Goal: Task Accomplishment & Management: Manage account settings

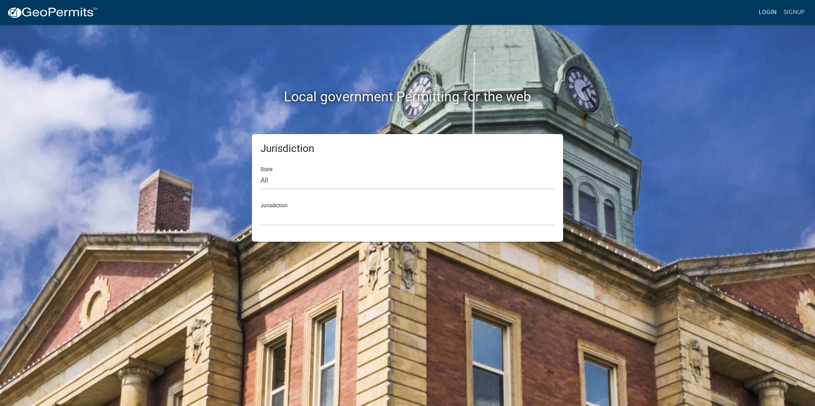
click at [766, 7] on link "Login" at bounding box center [767, 12] width 25 height 16
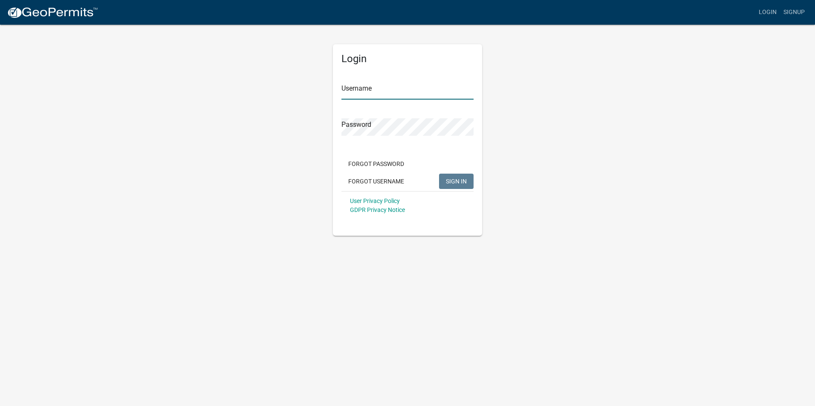
type input "nbaker"
click at [467, 182] on button "SIGN IN" at bounding box center [456, 181] width 35 height 15
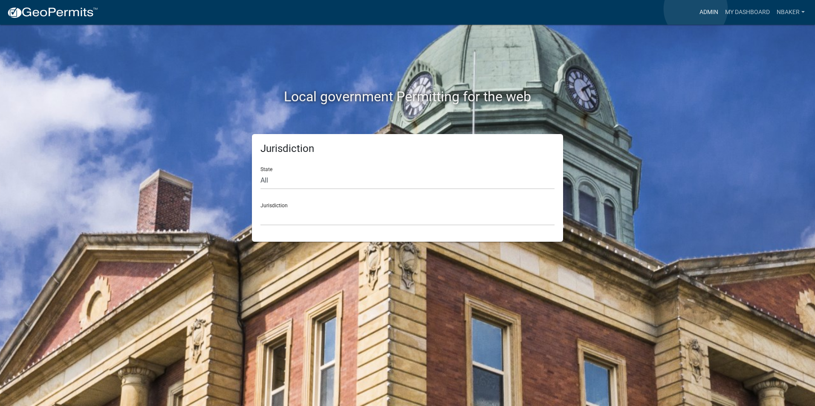
click at [696, 9] on link "Admin" at bounding box center [709, 12] width 26 height 16
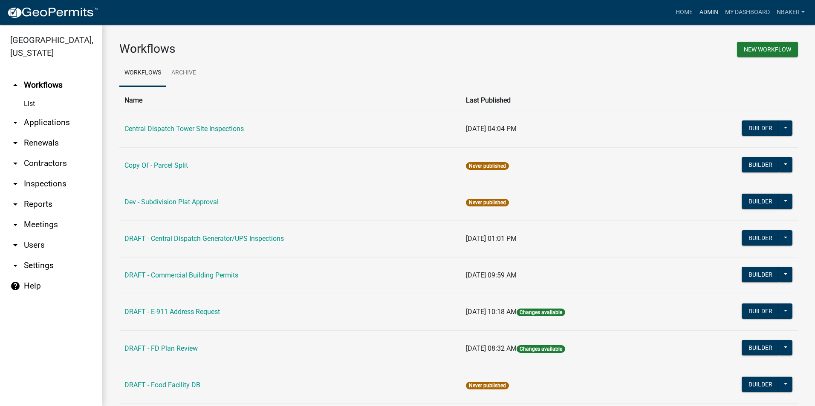
click at [703, 16] on link "Admin" at bounding box center [709, 12] width 26 height 16
click at [66, 174] on link "arrow_drop_down Inspections" at bounding box center [51, 184] width 102 height 20
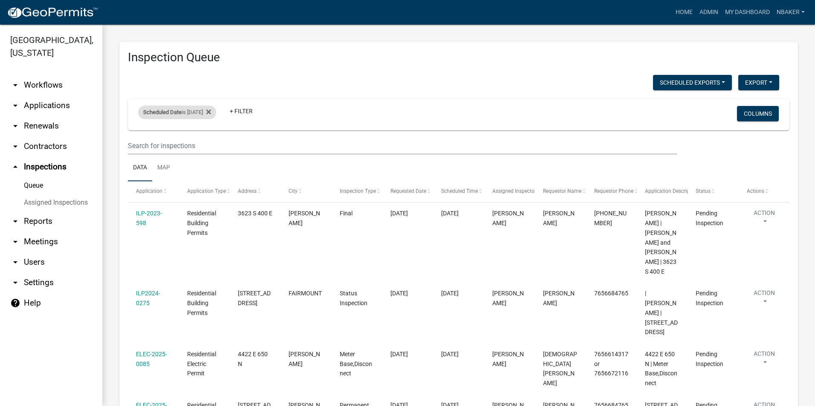
click at [166, 109] on span "Scheduled Date" at bounding box center [162, 112] width 38 height 6
drag, startPoint x: 210, startPoint y: 143, endPoint x: 207, endPoint y: 150, distance: 7.1
click at [211, 143] on input "[DATE]" at bounding box center [185, 143] width 60 height 17
type input "[DATE]"
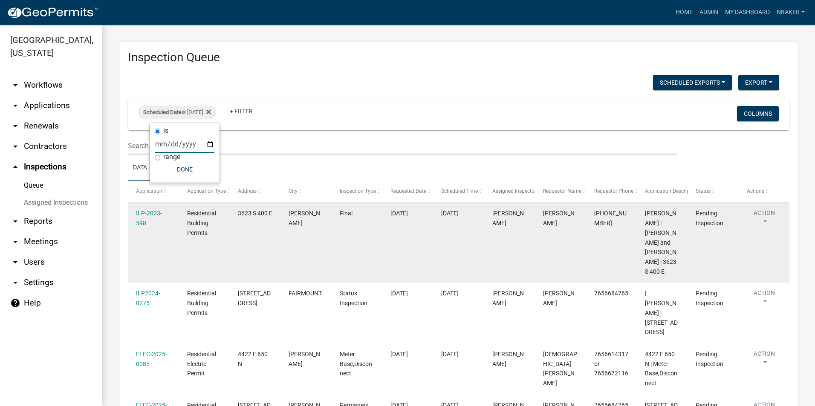
scroll to position [35, 0]
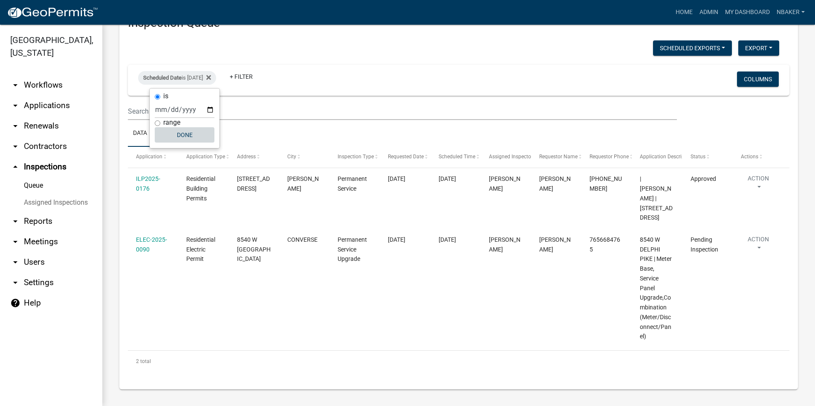
click at [186, 139] on button "Done" at bounding box center [185, 134] width 60 height 15
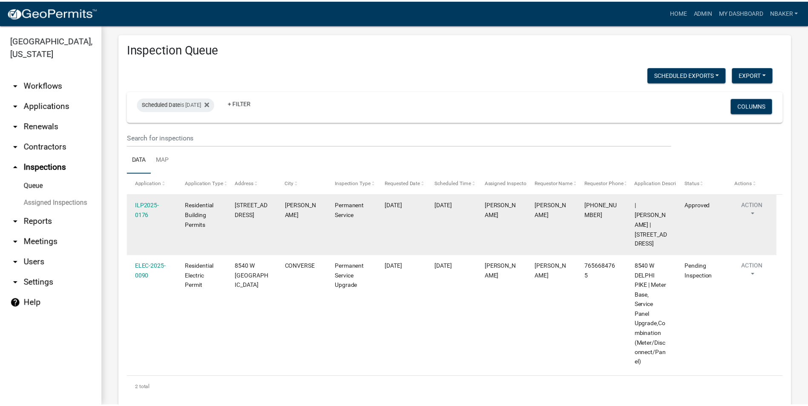
scroll to position [0, 0]
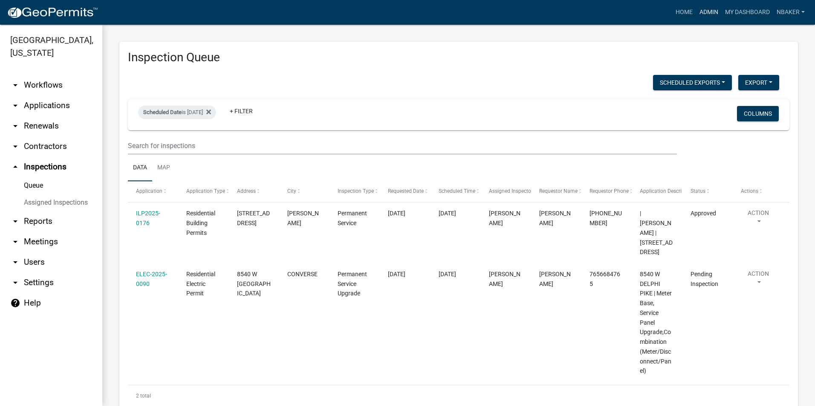
click at [713, 12] on link "Admin" at bounding box center [709, 12] width 26 height 16
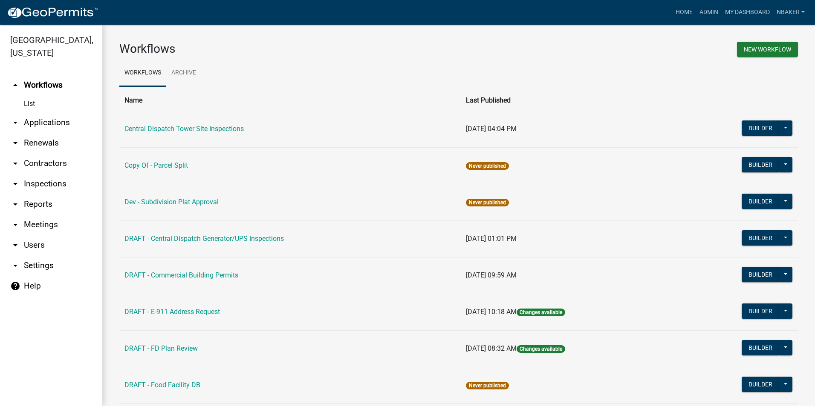
click at [67, 155] on link "arrow_drop_down Contractors" at bounding box center [51, 163] width 102 height 20
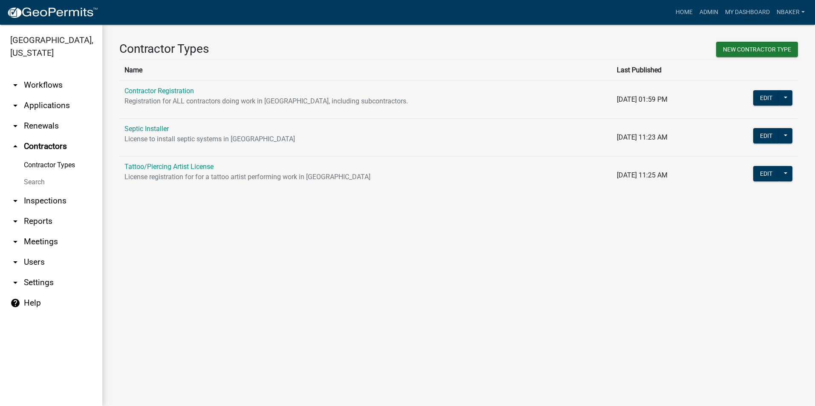
click at [186, 92] on link "Contractor Registration" at bounding box center [158, 91] width 69 height 8
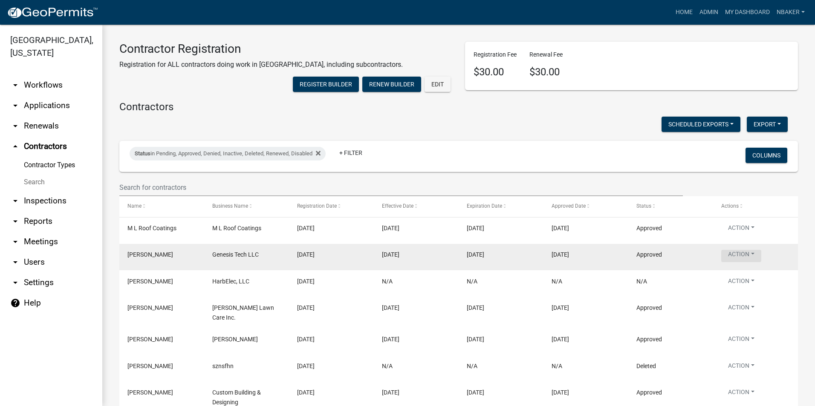
click at [735, 262] on button "Action" at bounding box center [741, 256] width 40 height 12
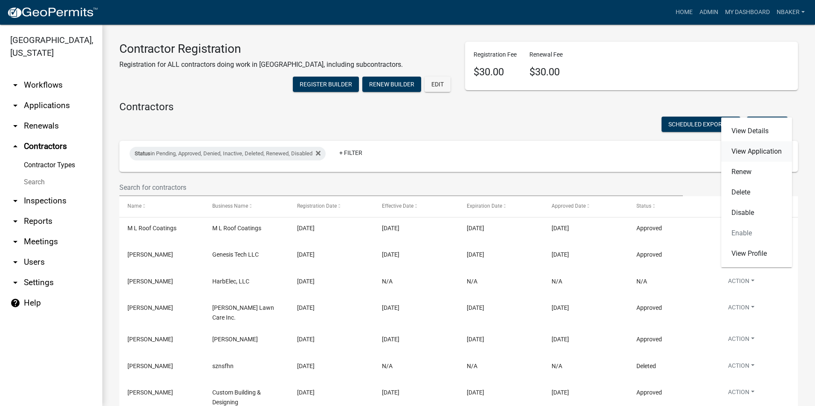
click at [744, 155] on link "View Application" at bounding box center [756, 151] width 71 height 20
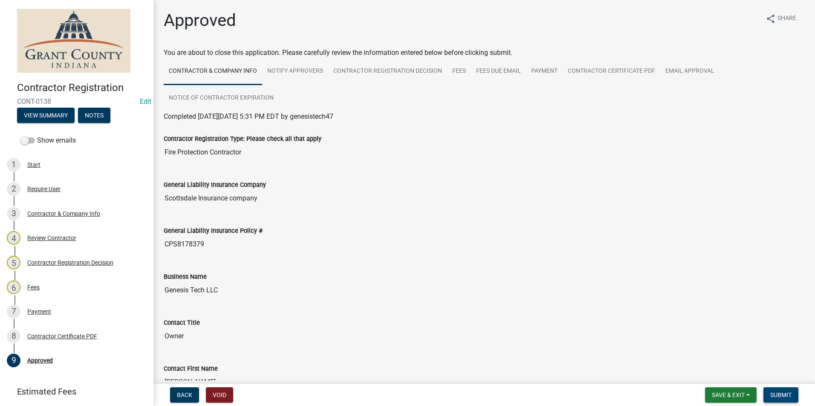
click at [791, 391] on button "Submit" at bounding box center [780, 395] width 35 height 15
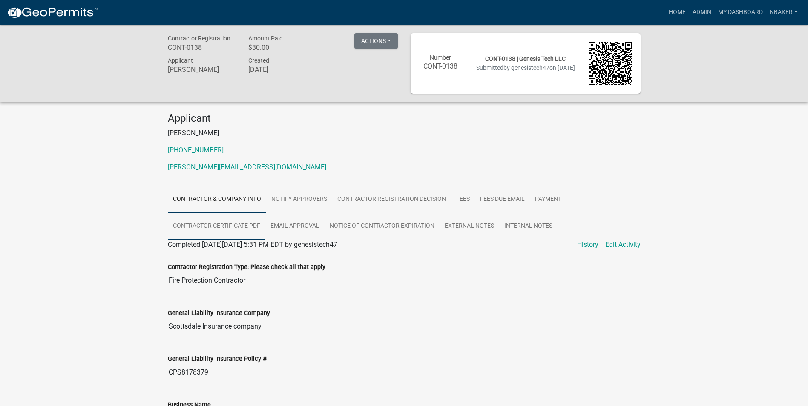
click at [253, 225] on link "Contractor Certificate PDF" at bounding box center [217, 226] width 98 height 27
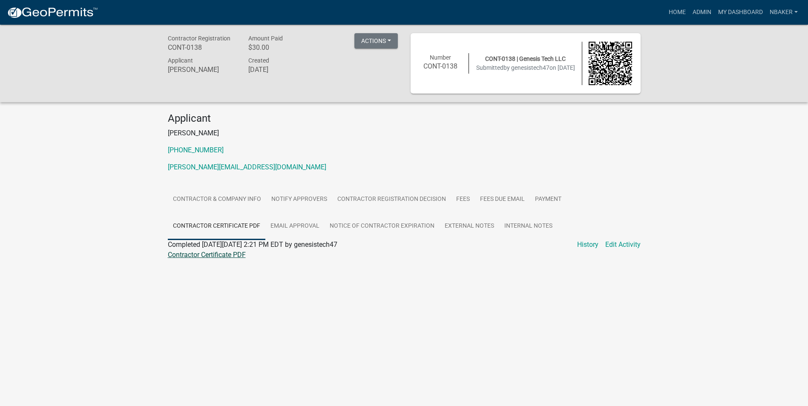
click at [243, 253] on link "Contractor Certificate PDF" at bounding box center [207, 255] width 78 height 8
click at [668, 11] on link "Home" at bounding box center [677, 12] width 24 height 16
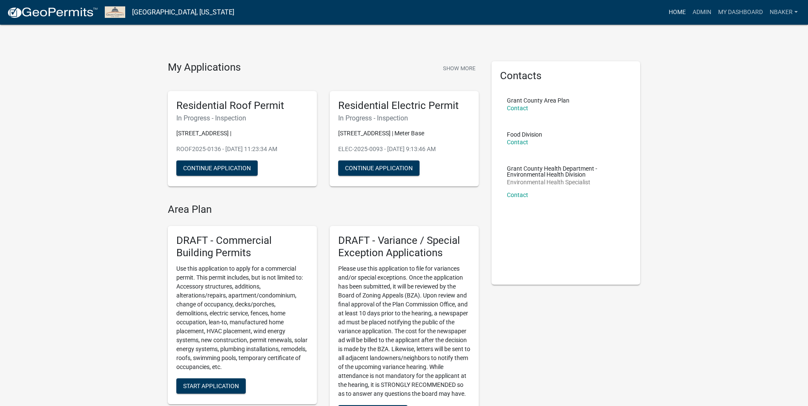
click at [673, 16] on link "Home" at bounding box center [677, 12] width 24 height 16
click at [684, 16] on link "Home" at bounding box center [677, 12] width 24 height 16
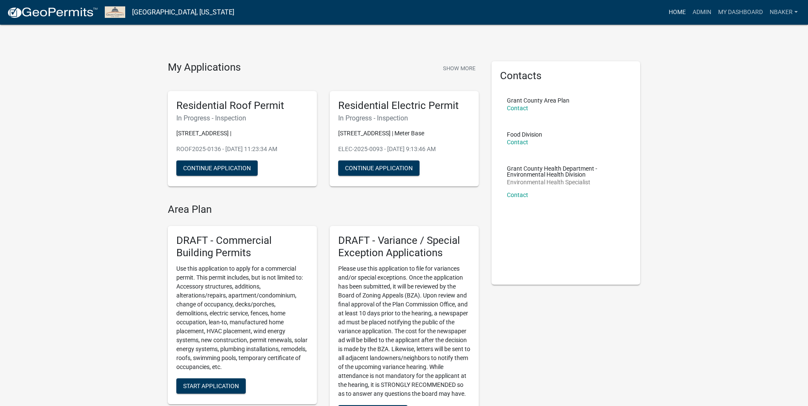
click at [684, 16] on link "Home" at bounding box center [677, 12] width 24 height 16
click at [691, 18] on link "Admin" at bounding box center [702, 12] width 26 height 16
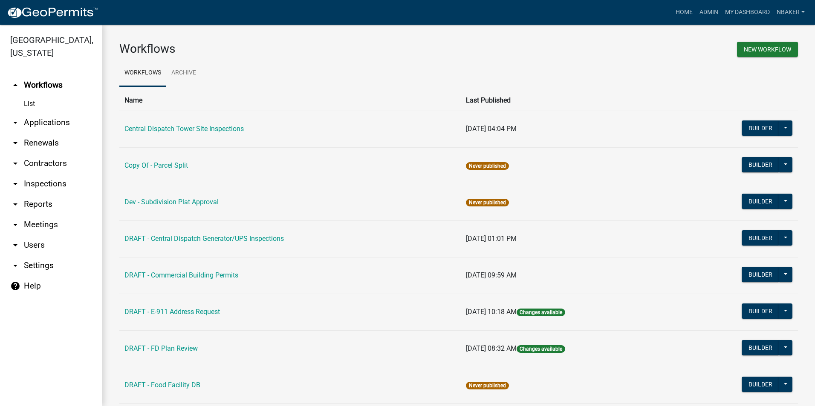
click at [58, 153] on link "arrow_drop_down Contractors" at bounding box center [51, 163] width 102 height 20
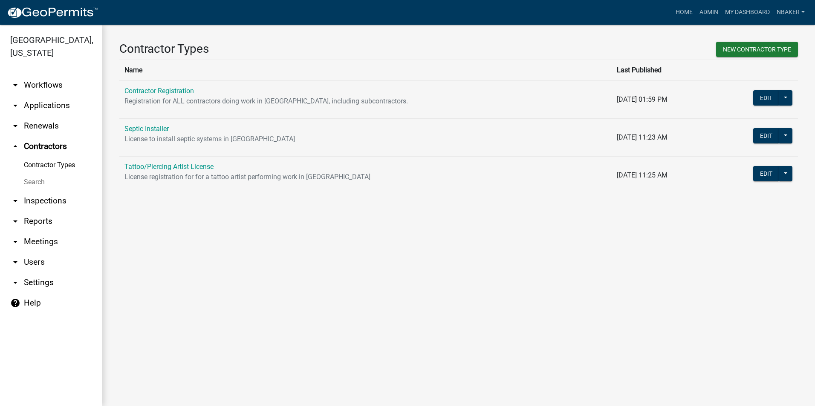
click at [164, 87] on link "Contractor Registration" at bounding box center [158, 91] width 69 height 8
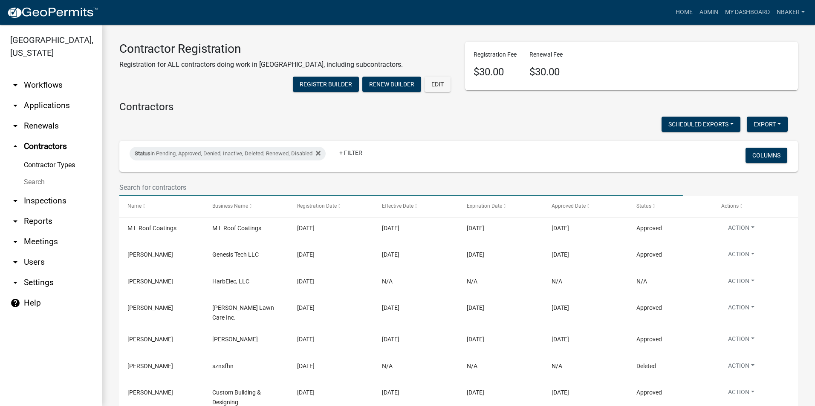
click at [183, 196] on input "text" at bounding box center [400, 187] width 563 height 17
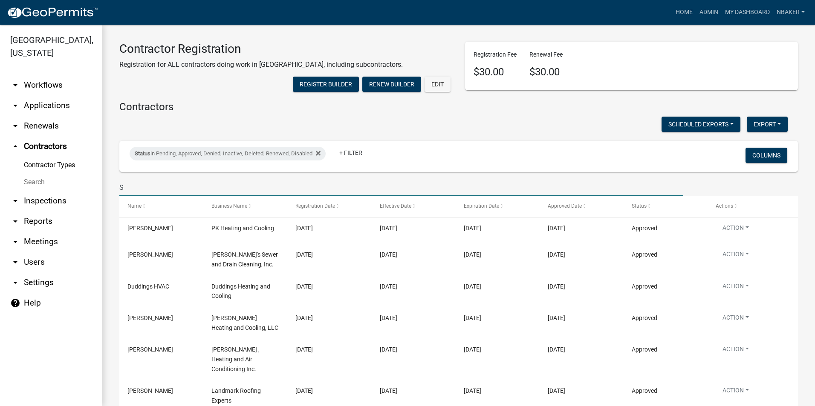
type input "S"
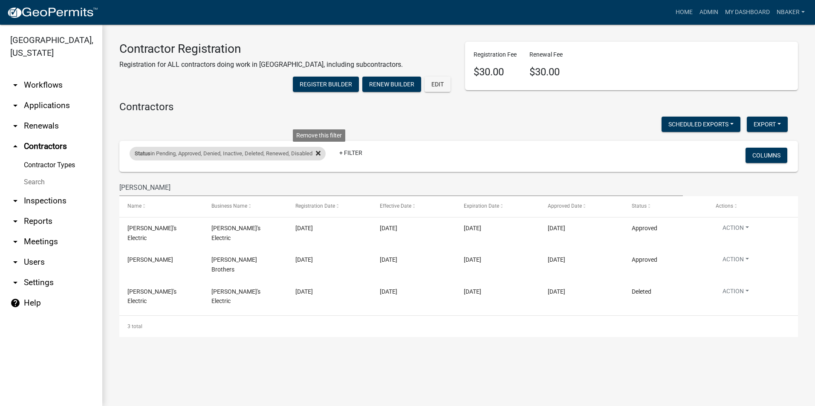
click at [320, 156] on icon at bounding box center [318, 153] width 5 height 5
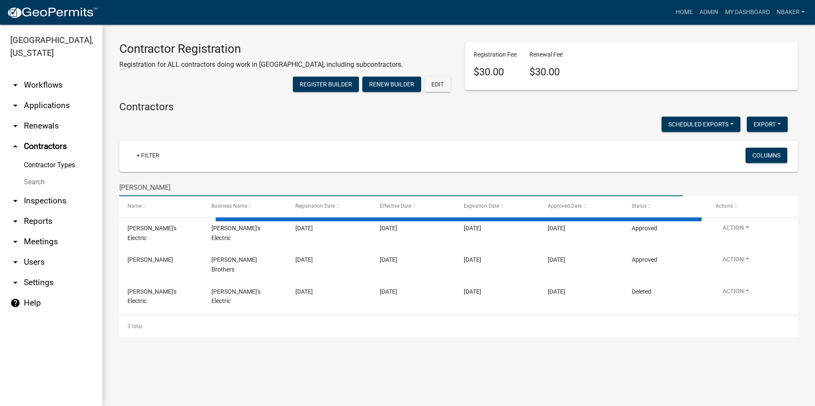
click at [252, 196] on input "[PERSON_NAME]" at bounding box center [400, 187] width 563 height 17
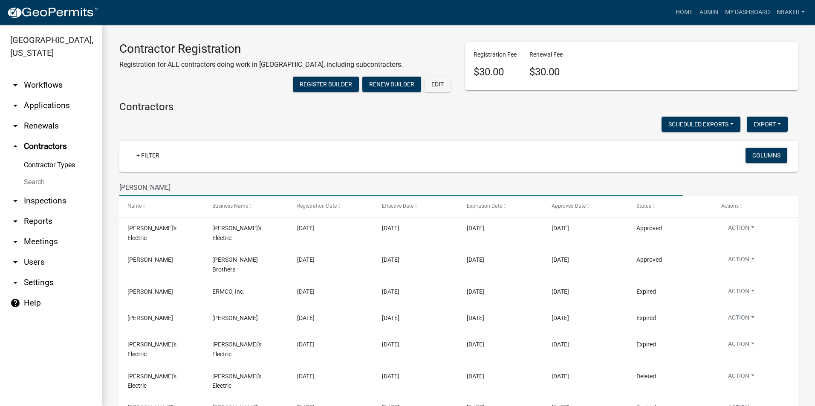
type input "[PERSON_NAME]"
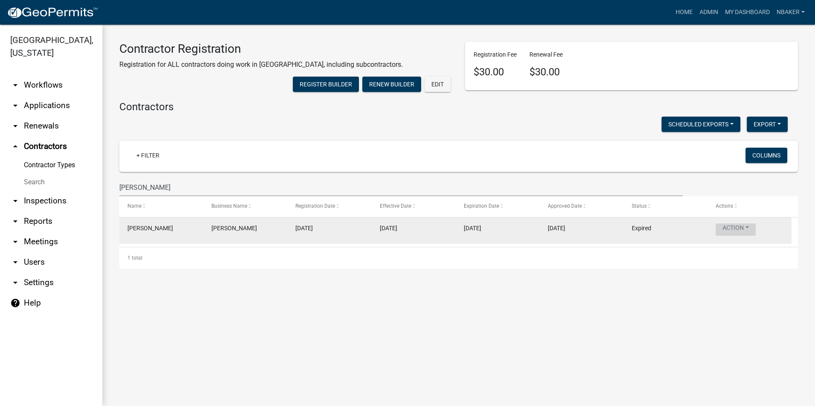
click at [736, 236] on button "Action" at bounding box center [735, 230] width 40 height 12
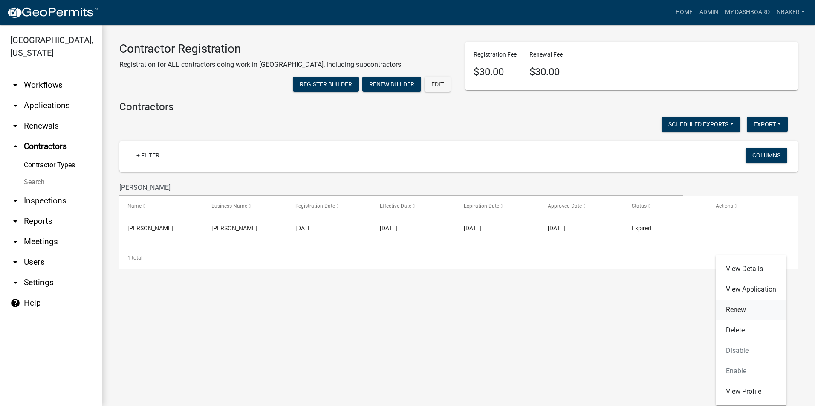
click at [751, 305] on link "Renew" at bounding box center [750, 310] width 71 height 20
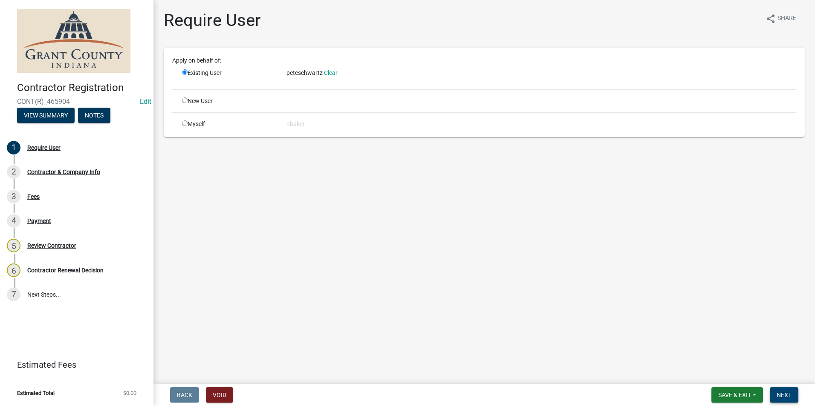
click at [786, 391] on button "Next" at bounding box center [783, 395] width 29 height 15
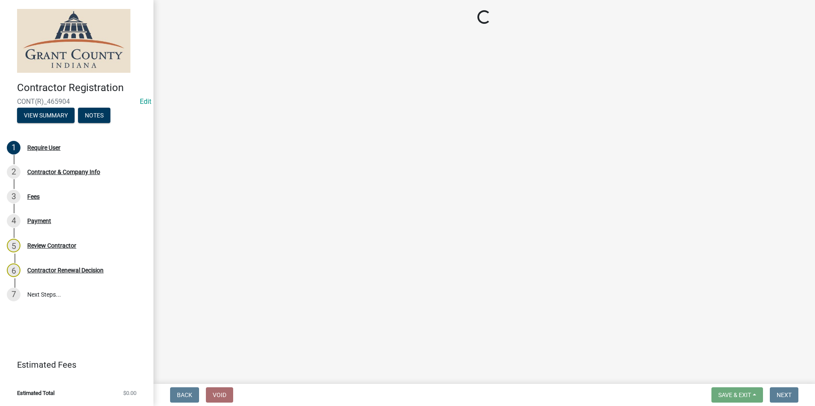
select select "IN"
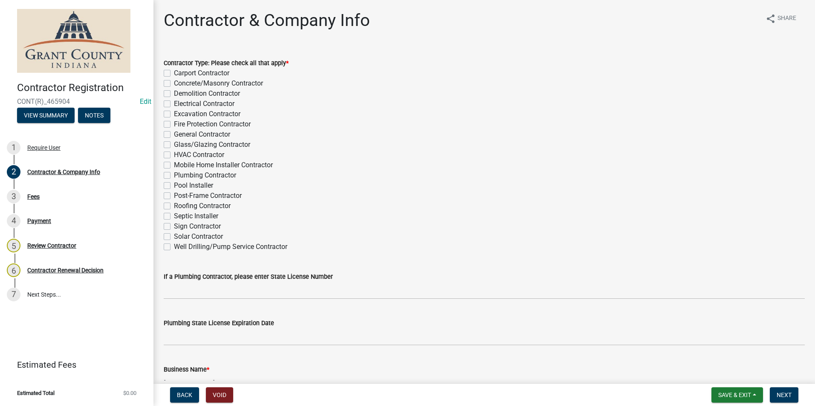
click at [174, 136] on label "General Contractor" at bounding box center [202, 135] width 56 height 10
click at [174, 135] on input "General Contractor" at bounding box center [177, 133] width 6 height 6
checkbox input "true"
checkbox input "false"
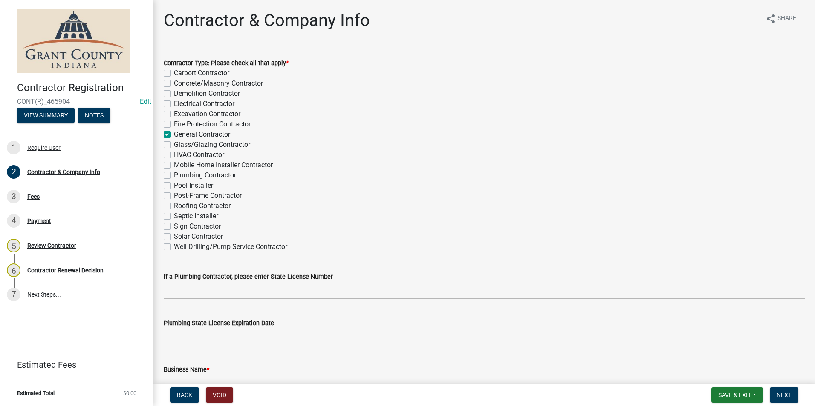
checkbox input "false"
checkbox input "true"
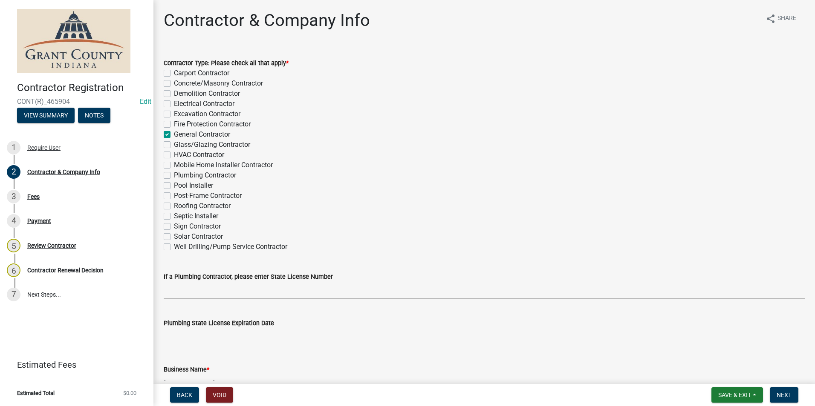
checkbox input "false"
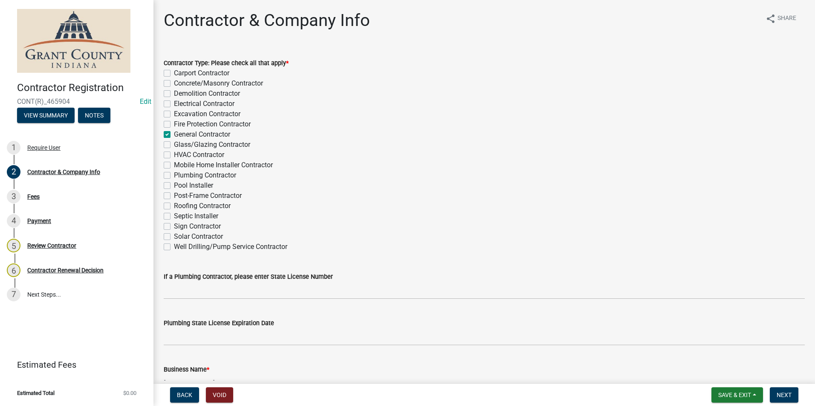
checkbox input "false"
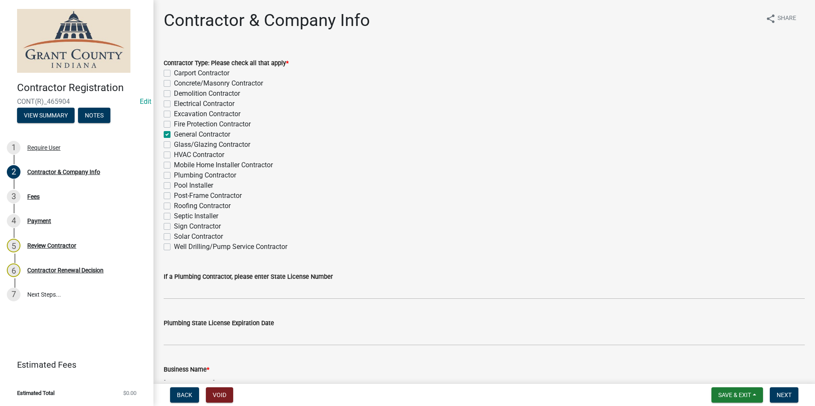
checkbox input "false"
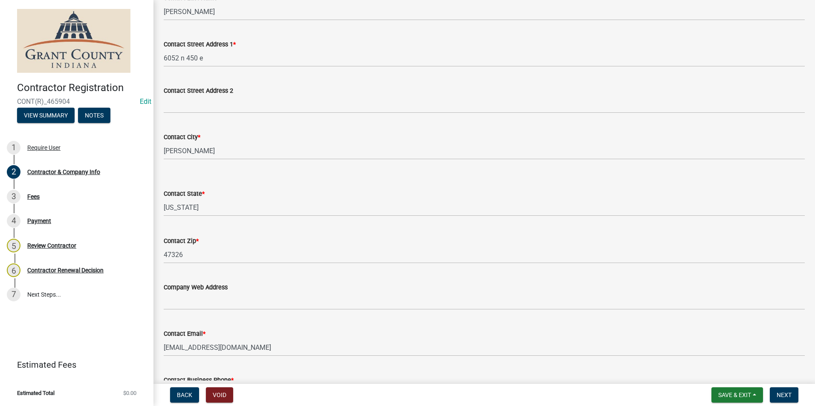
scroll to position [666, 0]
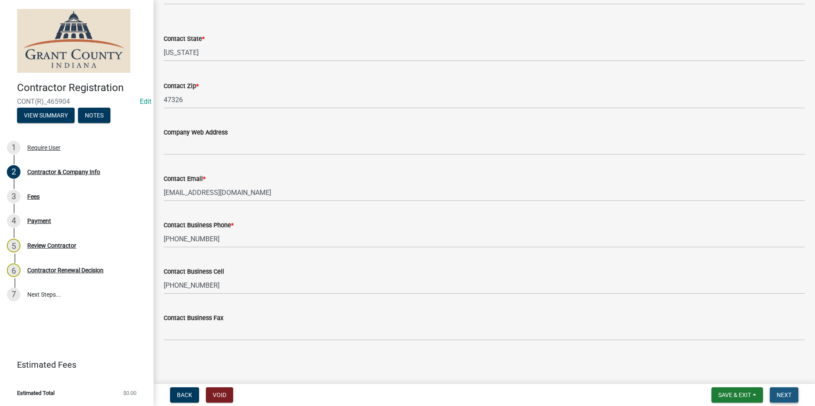
click at [789, 393] on span "Next" at bounding box center [783, 395] width 15 height 7
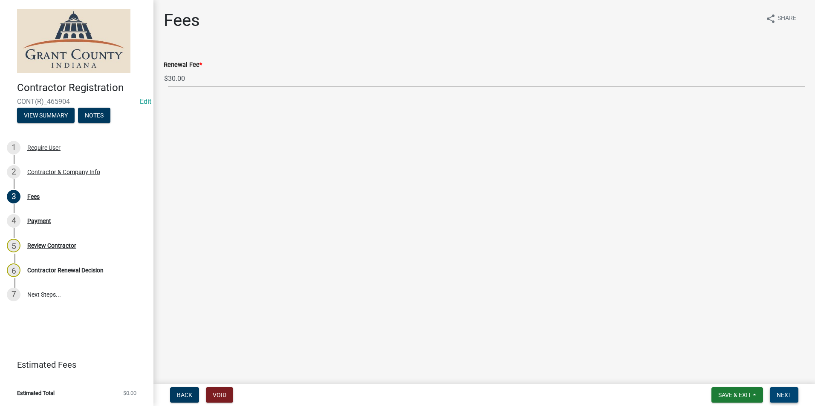
click at [790, 393] on span "Next" at bounding box center [783, 395] width 15 height 7
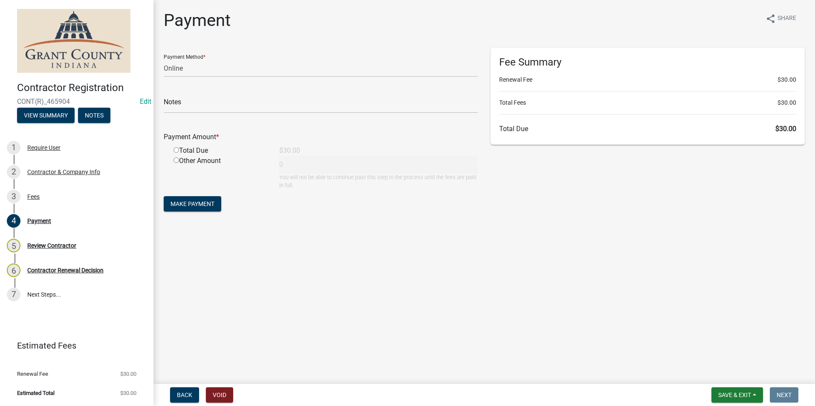
click at [199, 59] on div "Payment Method * Credit Card POS Check Cash Online" at bounding box center [321, 62] width 314 height 29
click at [199, 66] on select "Credit Card POS Check Cash Online" at bounding box center [321, 68] width 314 height 17
select select "1: 0"
click at [164, 60] on select "Credit Card POS Check Cash Online" at bounding box center [321, 68] width 314 height 17
click at [220, 104] on input "text" at bounding box center [321, 104] width 314 height 17
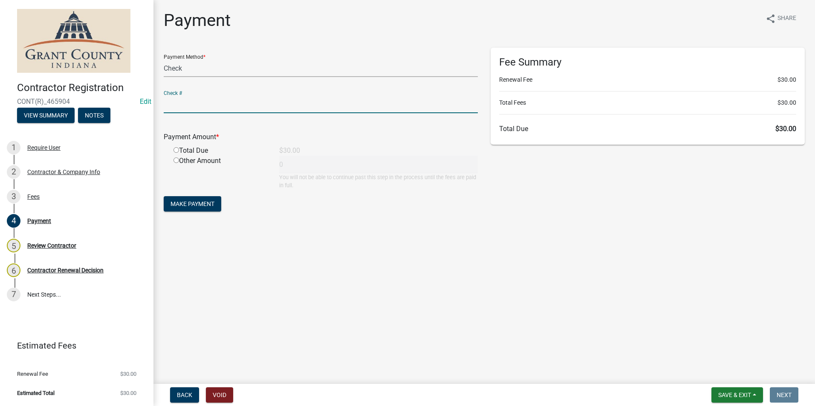
click at [214, 72] on select "Credit Card POS Check Cash Online" at bounding box center [321, 68] width 314 height 17
click at [164, 60] on select "Credit Card POS Check Cash Online" at bounding box center [321, 68] width 314 height 17
click at [581, 303] on main "Payment share Share Payment Method * Credit Card POS Check Cash Online Check # …" at bounding box center [483, 190] width 661 height 381
click at [707, 228] on div "Payment share Share Payment Method * Credit Card POS Check Cash Online Check # …" at bounding box center [484, 119] width 654 height 219
drag, startPoint x: 725, startPoint y: 243, endPoint x: 753, endPoint y: 117, distance: 128.8
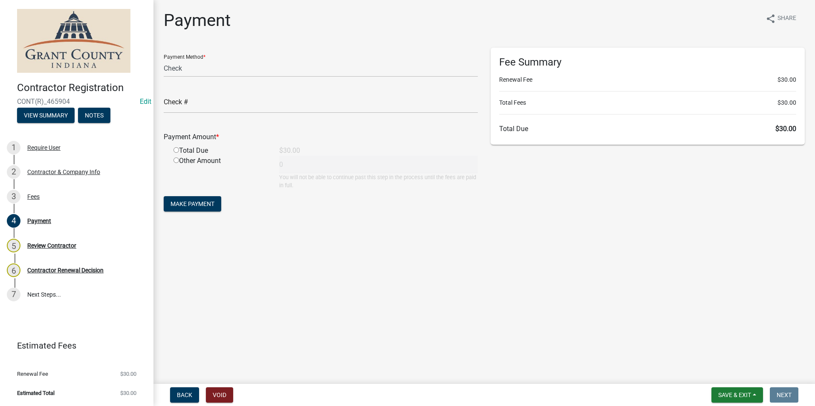
click at [725, 243] on main "Payment share Share Payment Method * Credit Card POS Check Cash Online Check # …" at bounding box center [483, 190] width 661 height 381
click at [755, 106] on li "Total Fees $30.00" at bounding box center [647, 102] width 297 height 9
click at [621, 231] on main "Payment share Share Payment Method * Credit Card POS Check Cash Online Check # …" at bounding box center [483, 190] width 661 height 381
click at [184, 262] on main "Payment share Share Payment Method * Credit Card POS Check Cash Online Check # …" at bounding box center [483, 190] width 661 height 381
drag, startPoint x: 495, startPoint y: 266, endPoint x: 503, endPoint y: 266, distance: 8.1
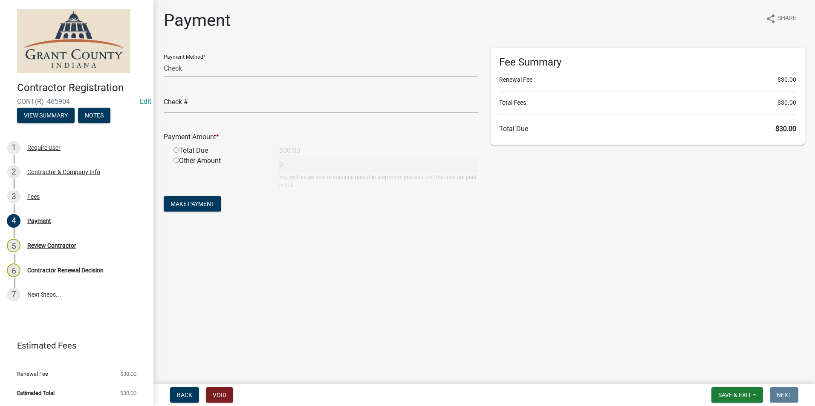
click at [503, 266] on main "Payment share Share Payment Method * Credit Card POS Check Cash Online Check # …" at bounding box center [483, 190] width 661 height 381
drag, startPoint x: 503, startPoint y: 266, endPoint x: 766, endPoint y: 206, distance: 270.6
click at [743, 213] on div "Fee Summary Renewal Fee $30.00 Total Fees $30.00 Total Due $30.00" at bounding box center [647, 135] width 327 height 174
click at [760, 222] on div "Payment share Share Payment Method * Credit Card POS Check Cash Online Check # …" at bounding box center [484, 119] width 654 height 219
drag, startPoint x: 242, startPoint y: 103, endPoint x: 246, endPoint y: 106, distance: 5.5
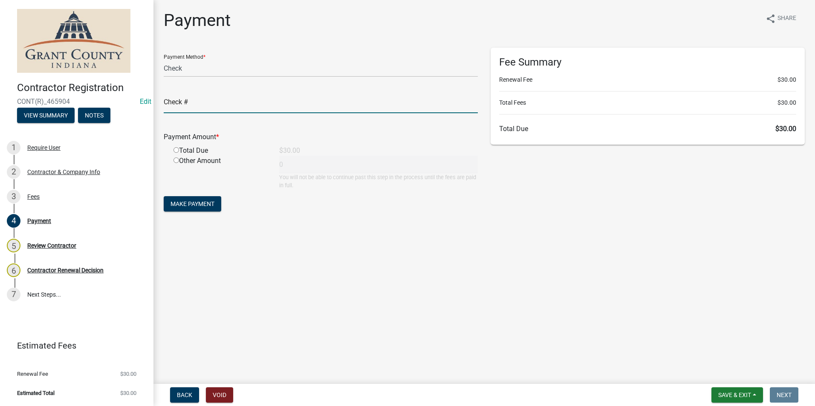
click at [242, 103] on input "text" at bounding box center [321, 104] width 314 height 17
type input "5718"
click at [176, 150] on input "radio" at bounding box center [176, 150] width 6 height 6
radio input "true"
type input "30"
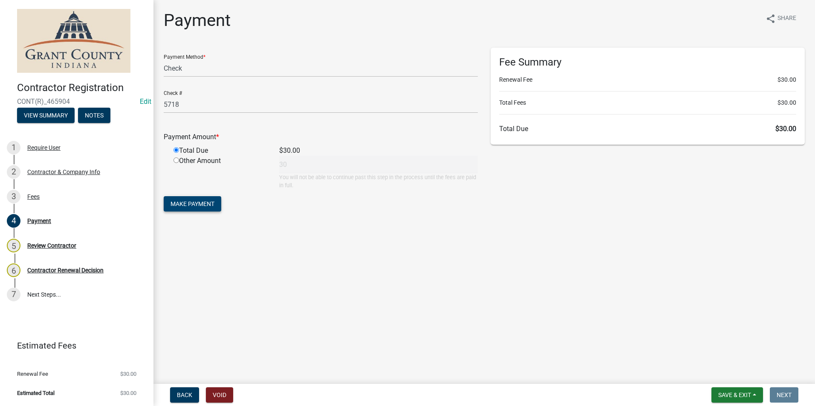
click at [196, 206] on span "Make Payment" at bounding box center [192, 204] width 44 height 7
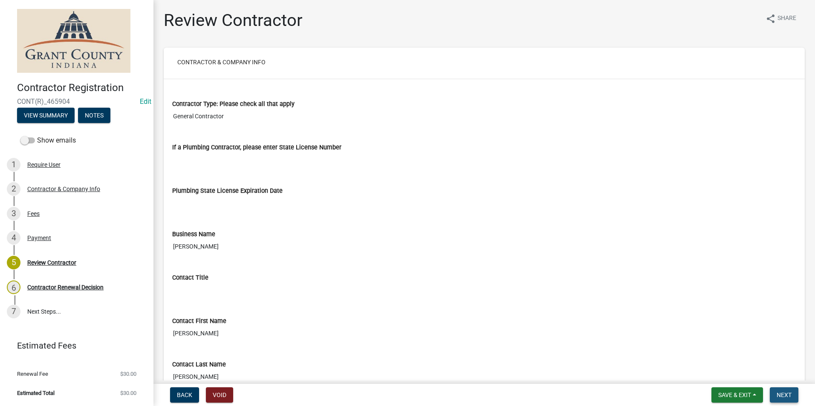
click at [785, 393] on span "Next" at bounding box center [783, 395] width 15 height 7
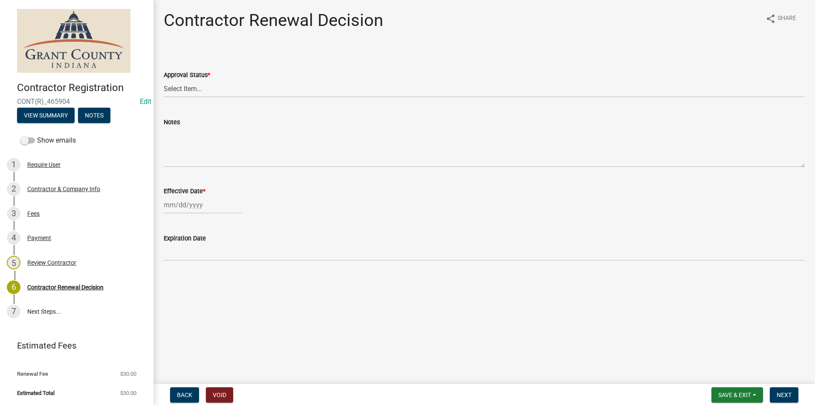
click at [286, 98] on wm-data-entity-input "Approval Status * Select Item... Approved Denied" at bounding box center [484, 77] width 641 height 58
click at [284, 94] on select "Select Item... Approved Denied" at bounding box center [484, 88] width 641 height 17
click at [164, 80] on select "Select Item... Approved Denied" at bounding box center [484, 88] width 641 height 17
select select "30db8998-795d-4bbe-8e49-f1ade8865815"
click at [218, 205] on div at bounding box center [203, 204] width 78 height 17
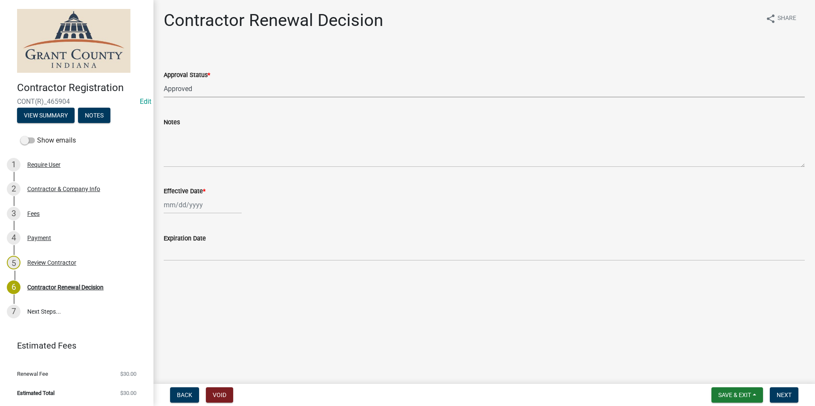
select select "8"
select select "2025"
click at [186, 288] on div "19" at bounding box center [186, 292] width 14 height 14
type input "[DATE]"
click at [783, 397] on span "Next" at bounding box center [783, 395] width 15 height 7
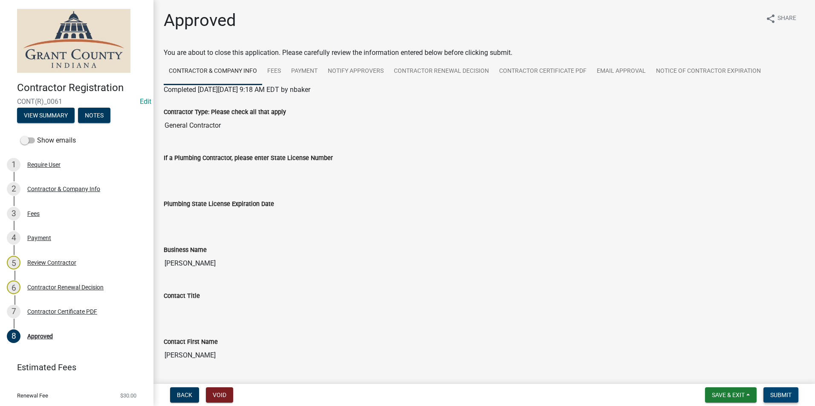
click at [780, 390] on button "Submit" at bounding box center [780, 395] width 35 height 15
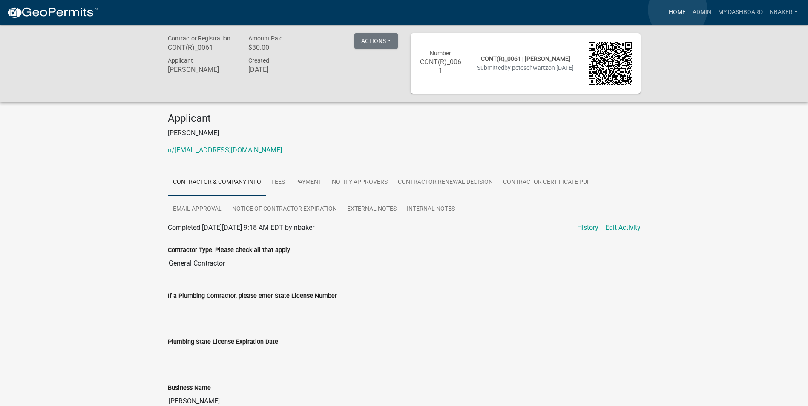
click at [678, 10] on link "Home" at bounding box center [677, 12] width 24 height 16
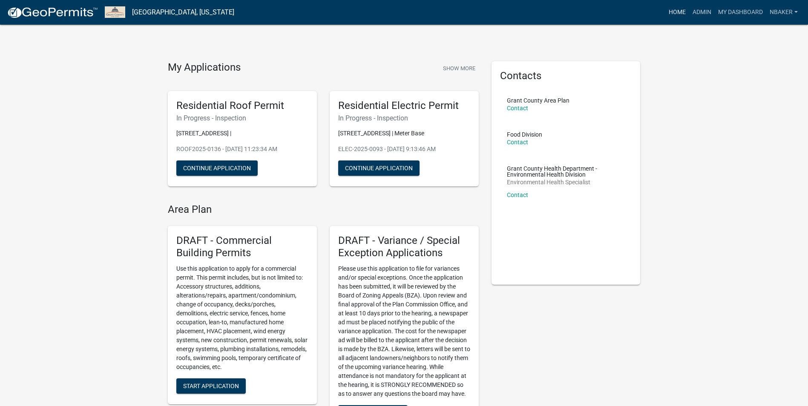
click at [681, 19] on link "Home" at bounding box center [677, 12] width 24 height 16
click at [701, 15] on link "Admin" at bounding box center [702, 12] width 26 height 16
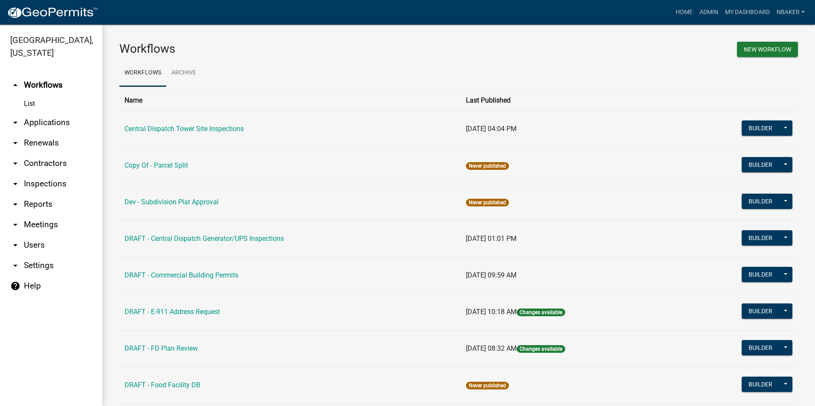
click at [44, 153] on link "arrow_drop_down Contractors" at bounding box center [51, 163] width 102 height 20
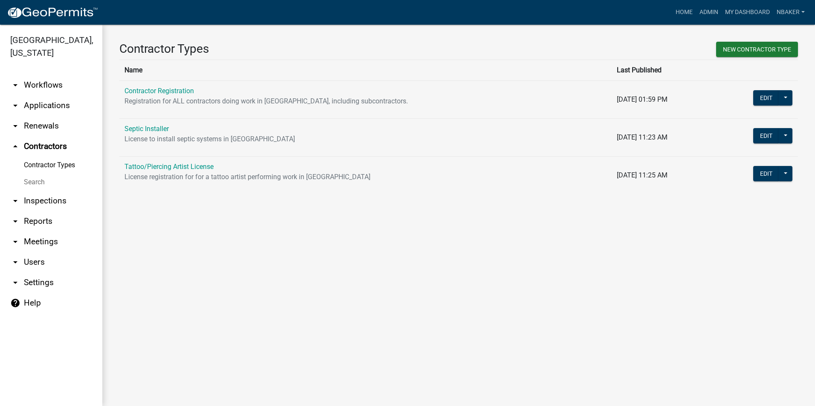
click at [144, 89] on link "Contractor Registration" at bounding box center [158, 91] width 69 height 8
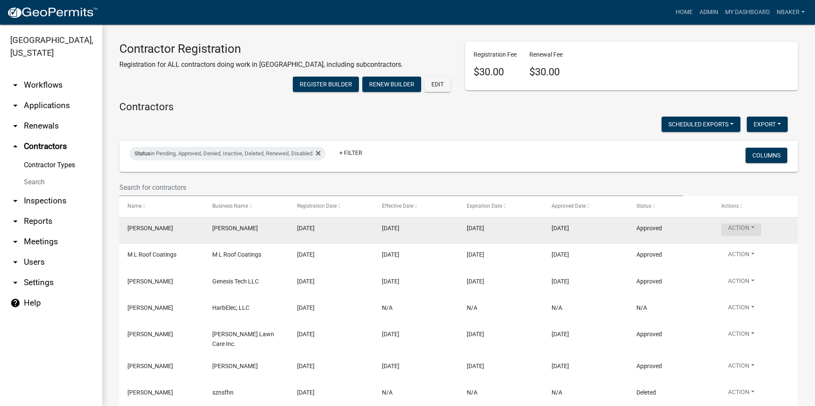
click at [744, 236] on button "Action" at bounding box center [741, 230] width 40 height 12
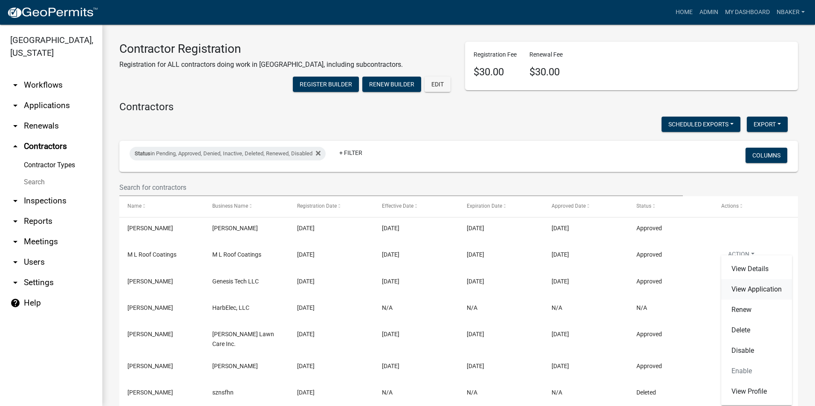
click at [748, 291] on link "View Application" at bounding box center [756, 289] width 71 height 20
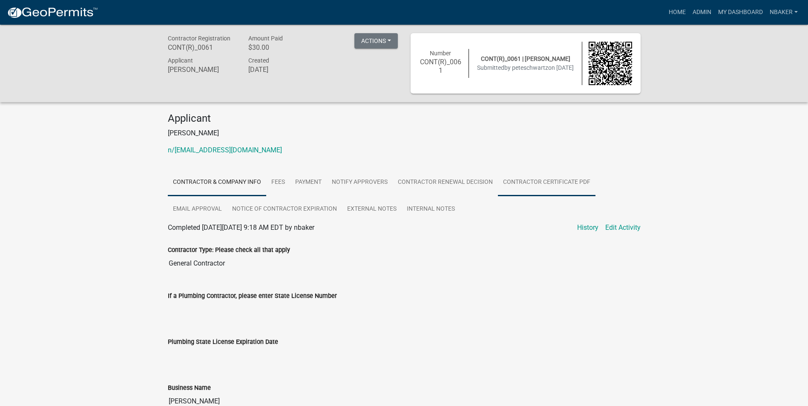
click at [532, 178] on link "Contractor Certificate PDF" at bounding box center [547, 182] width 98 height 27
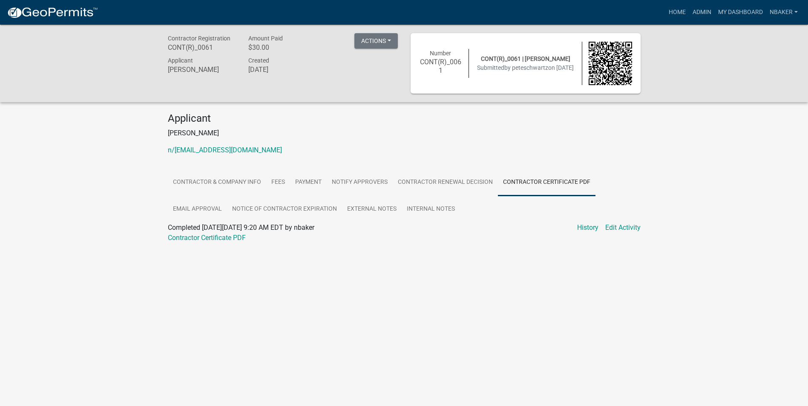
click at [228, 244] on div at bounding box center [404, 248] width 473 height 10
click at [230, 236] on link "Contractor Certificate PDF" at bounding box center [207, 238] width 78 height 8
click at [674, 15] on link "Home" at bounding box center [677, 12] width 24 height 16
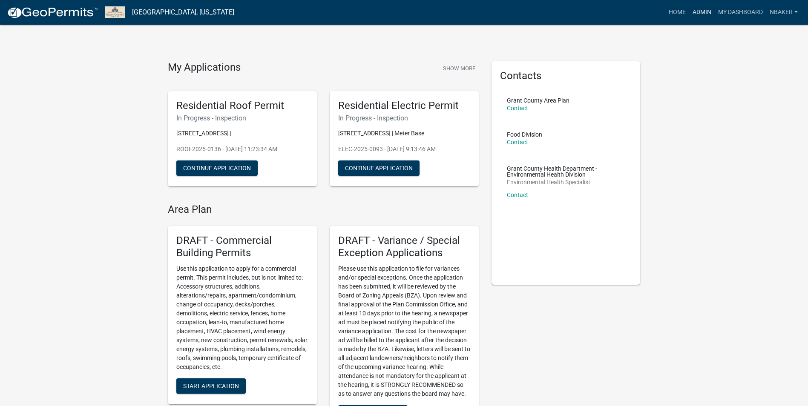
click at [701, 10] on link "Admin" at bounding box center [702, 12] width 26 height 16
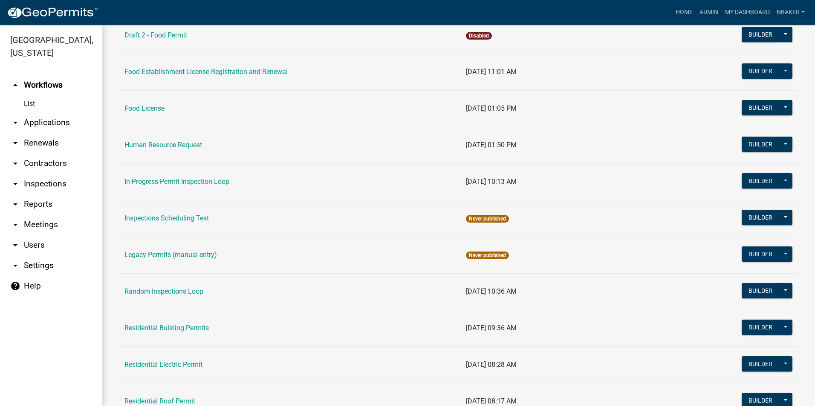
scroll to position [682, 0]
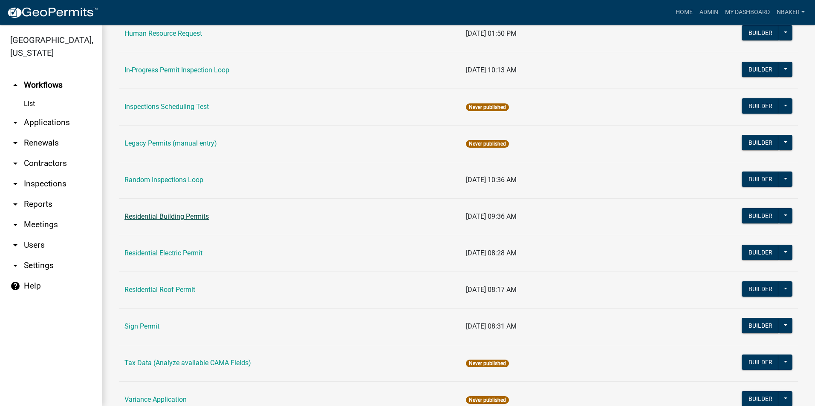
click at [190, 217] on link "Residential Building Permits" at bounding box center [166, 217] width 84 height 8
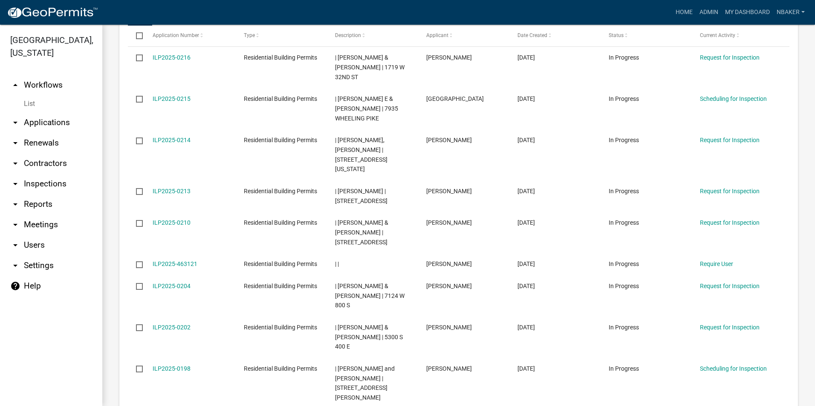
scroll to position [511, 0]
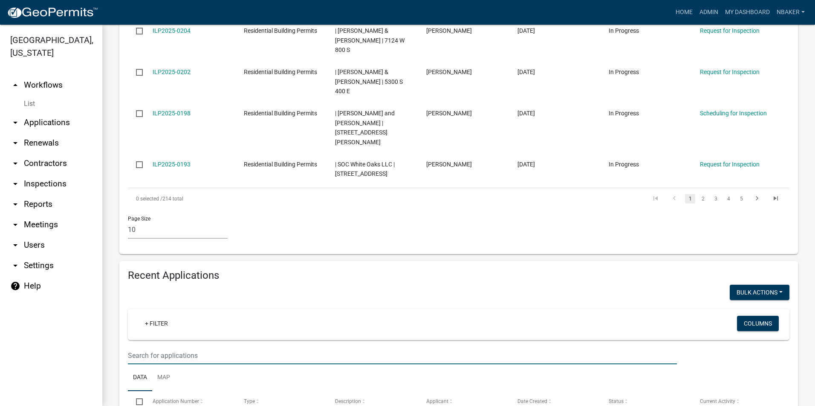
click at [203, 347] on input "text" at bounding box center [402, 355] width 549 height 17
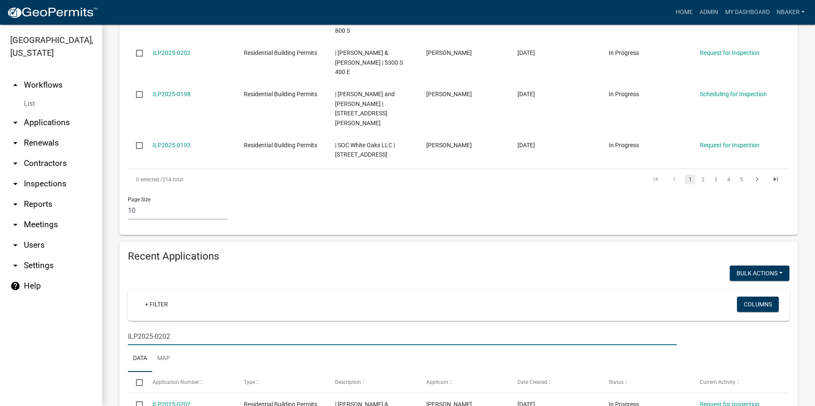
scroll to position [541, 0]
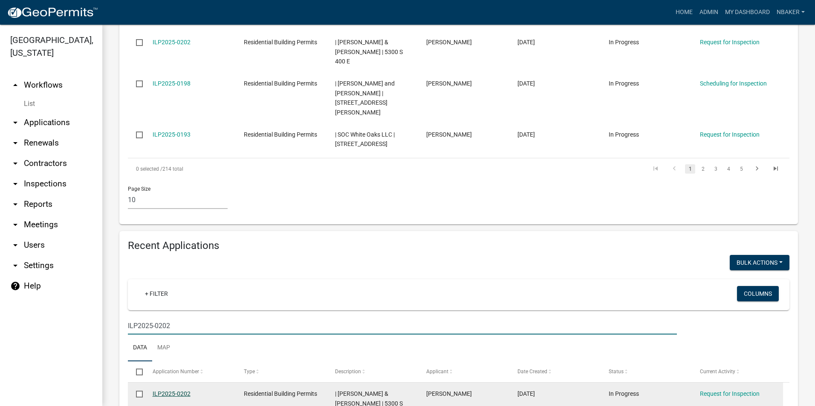
type input "ILP2025-0202"
click at [177, 391] on link "ILP2025-0202" at bounding box center [172, 394] width 38 height 7
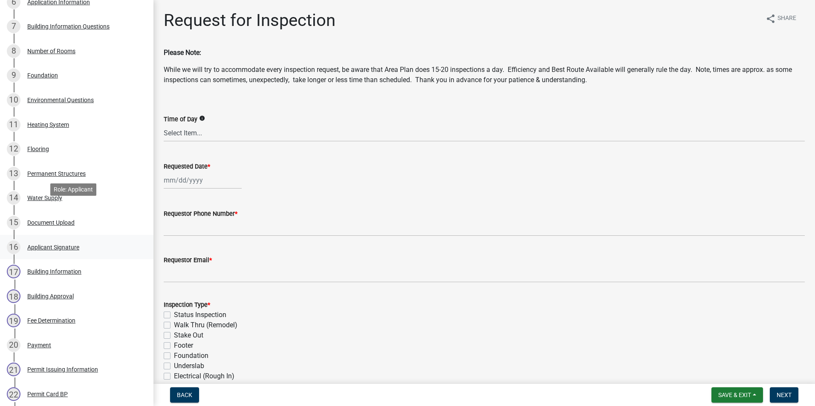
scroll to position [469, 0]
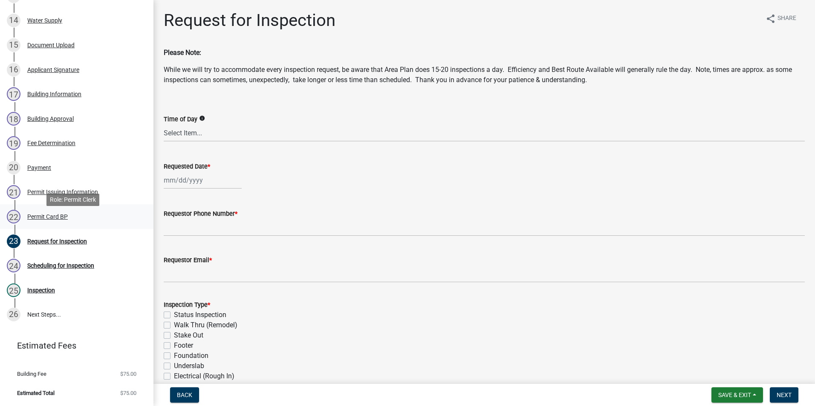
click at [52, 220] on div "Permit Card BP" at bounding box center [47, 217] width 40 height 6
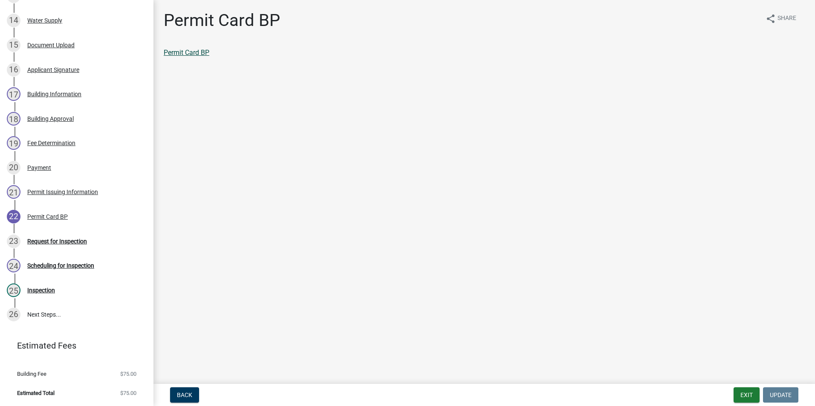
click at [184, 56] on link "Permit Card BP" at bounding box center [187, 53] width 46 height 8
click at [750, 395] on button "Exit" at bounding box center [746, 395] width 26 height 15
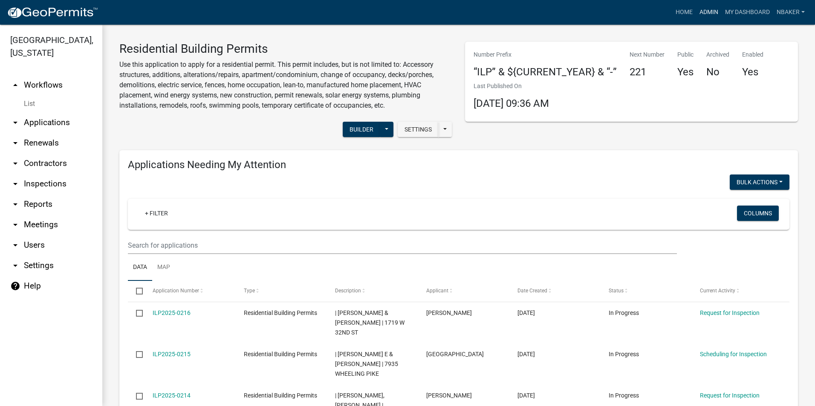
click at [712, 9] on link "Admin" at bounding box center [709, 12] width 26 height 16
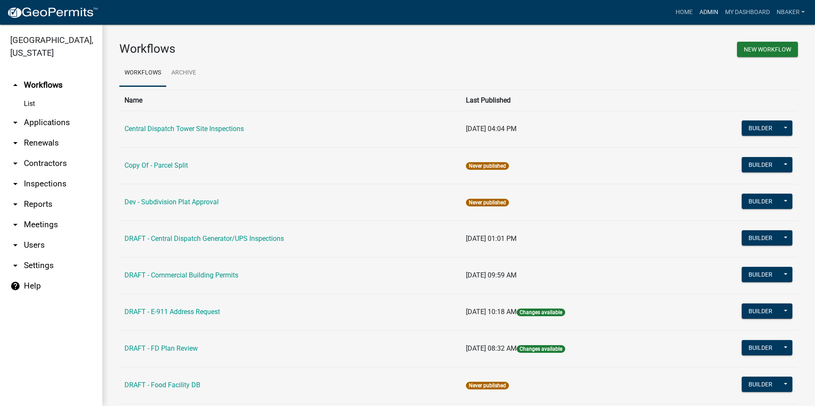
click at [703, 11] on link "Admin" at bounding box center [709, 12] width 26 height 16
click at [689, 13] on link "Home" at bounding box center [684, 12] width 24 height 16
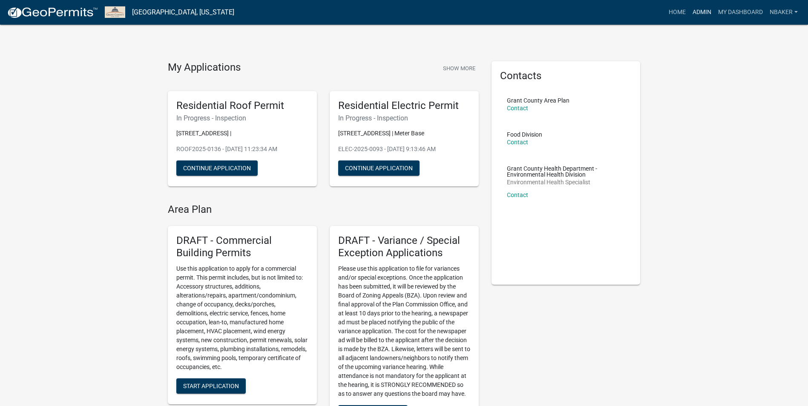
click at [703, 12] on link "Admin" at bounding box center [702, 12] width 26 height 16
